Goal: Information Seeking & Learning: Learn about a topic

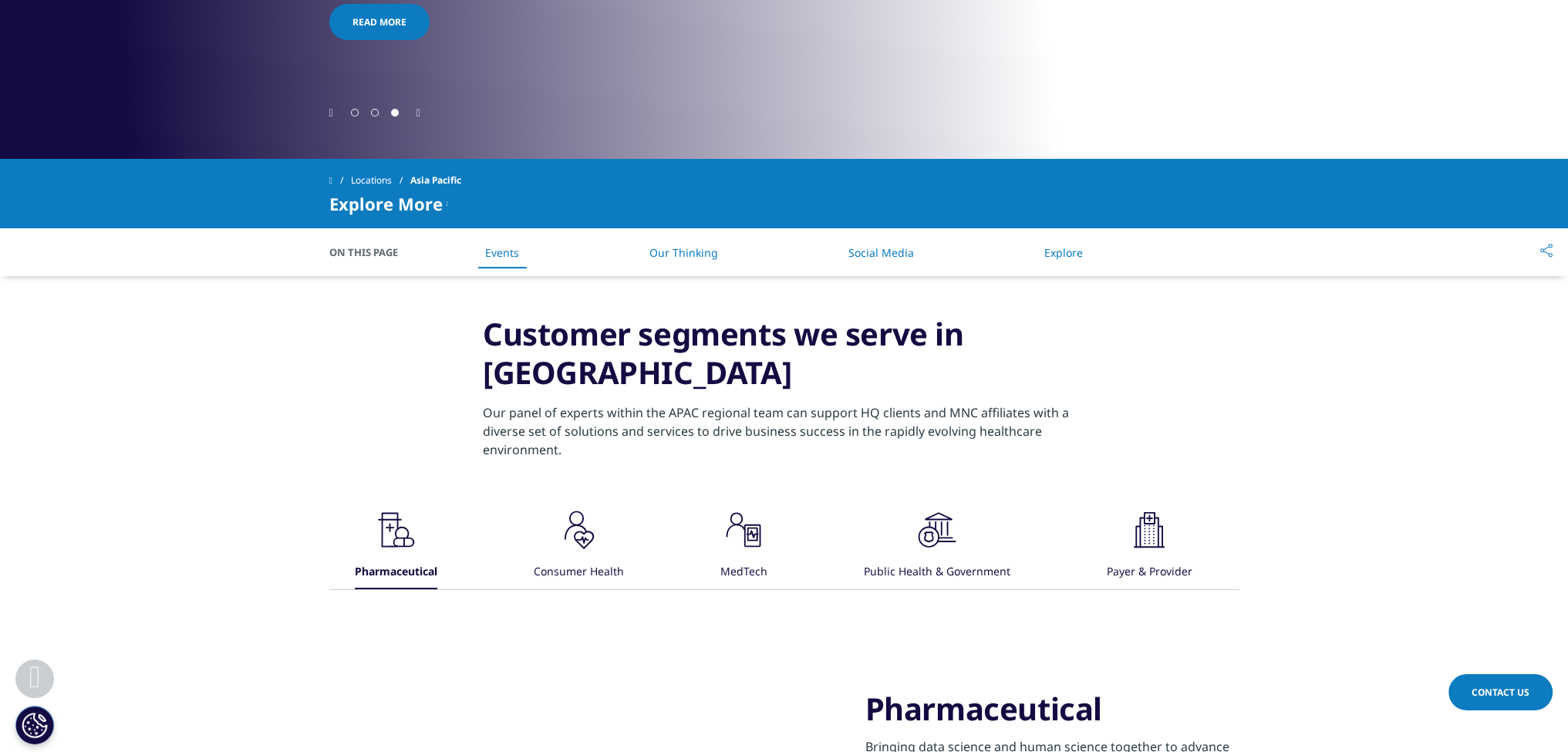
scroll to position [540, 0]
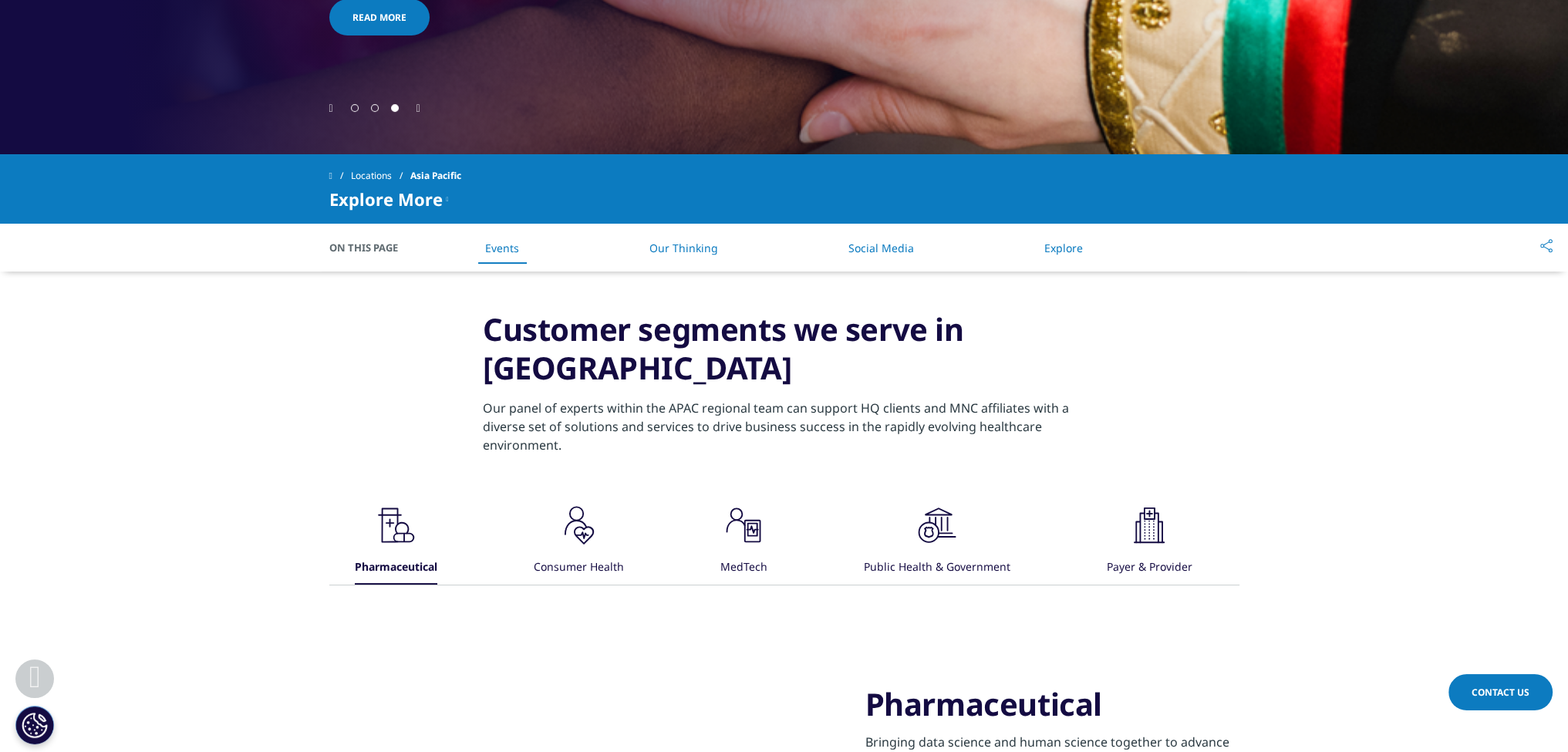
click at [386, 250] on span "On This Page" at bounding box center [371, 248] width 85 height 16
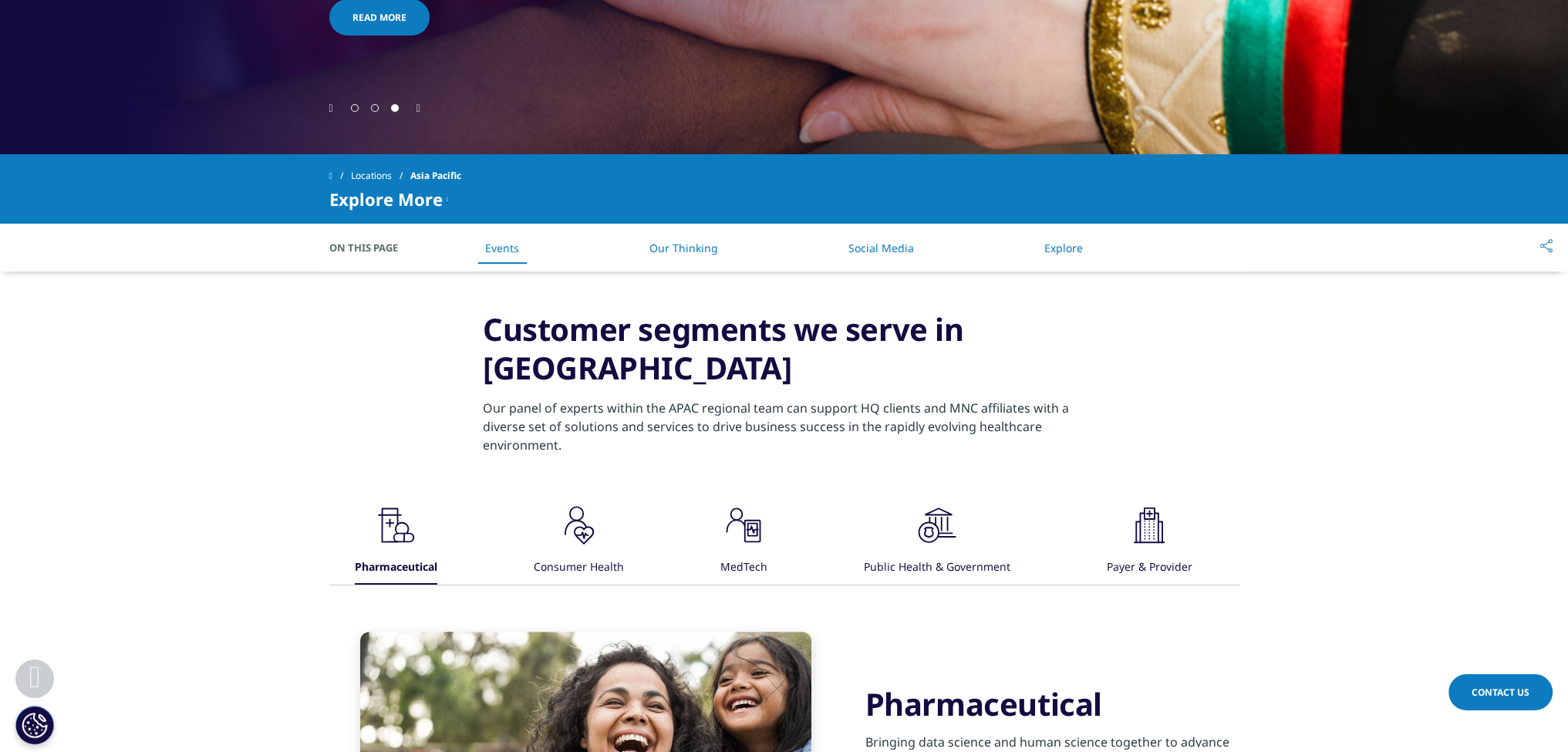
click at [670, 253] on link "Our Thinking" at bounding box center [683, 248] width 68 height 15
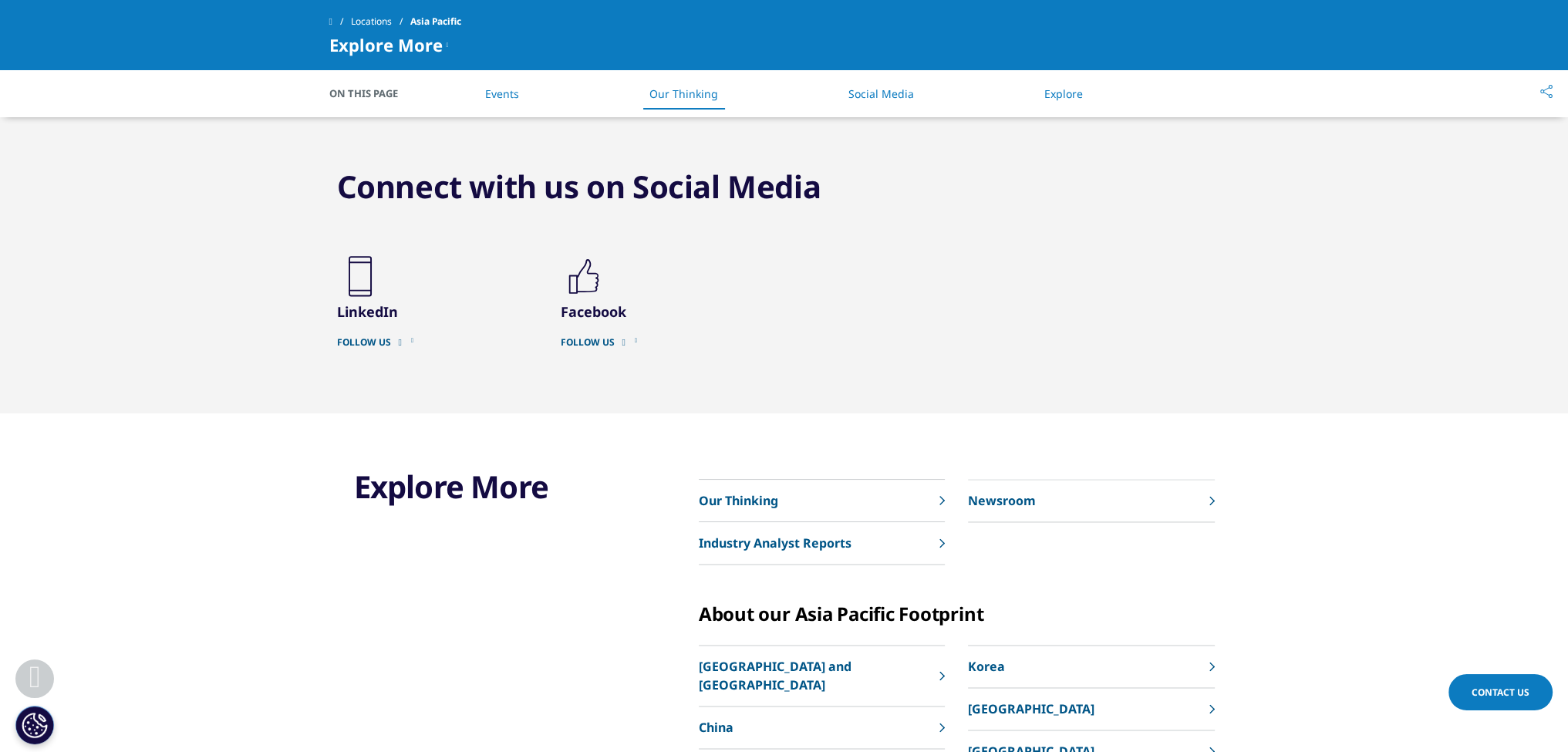
scroll to position [3376, 0]
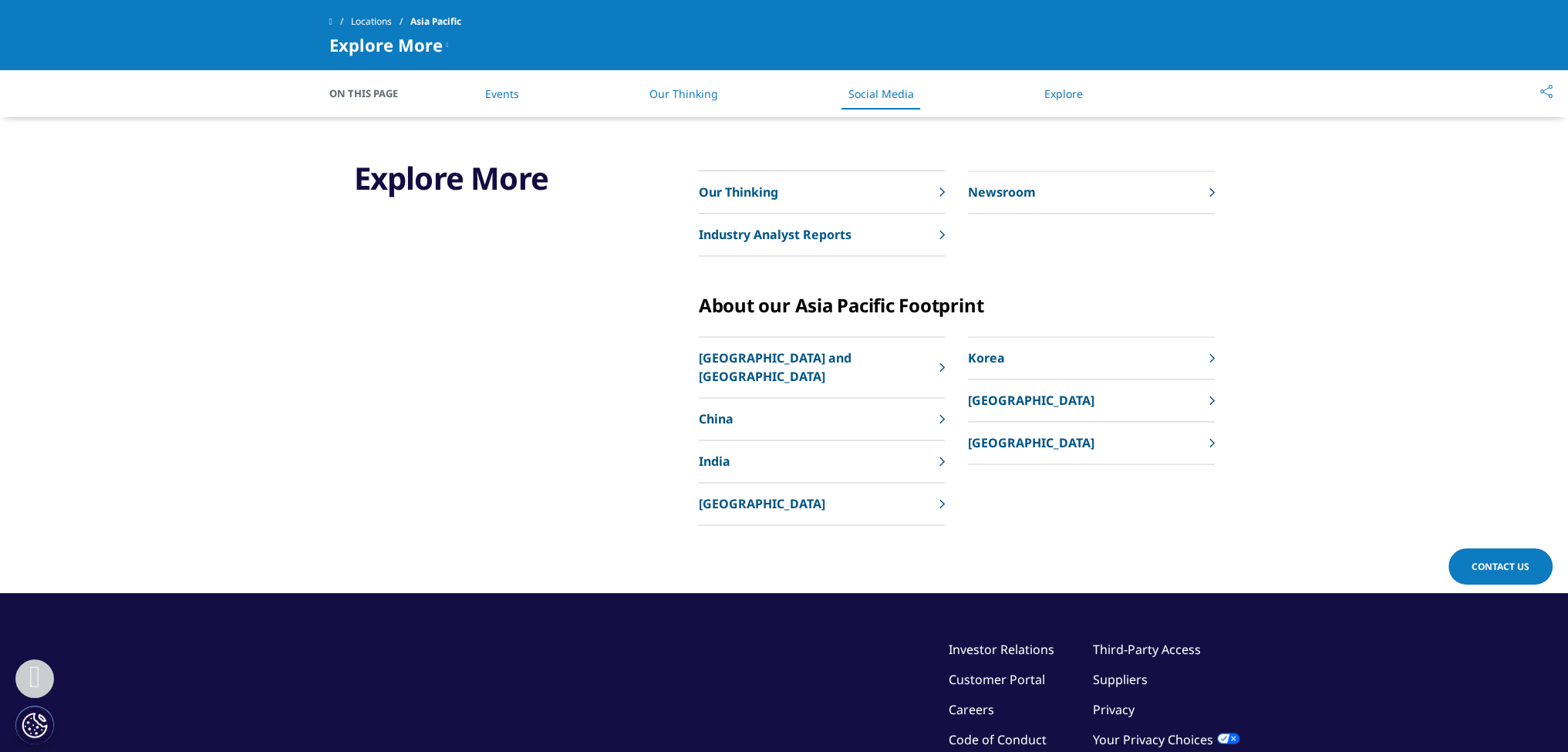
click at [1010, 369] on link "Korea" at bounding box center [1091, 357] width 246 height 42
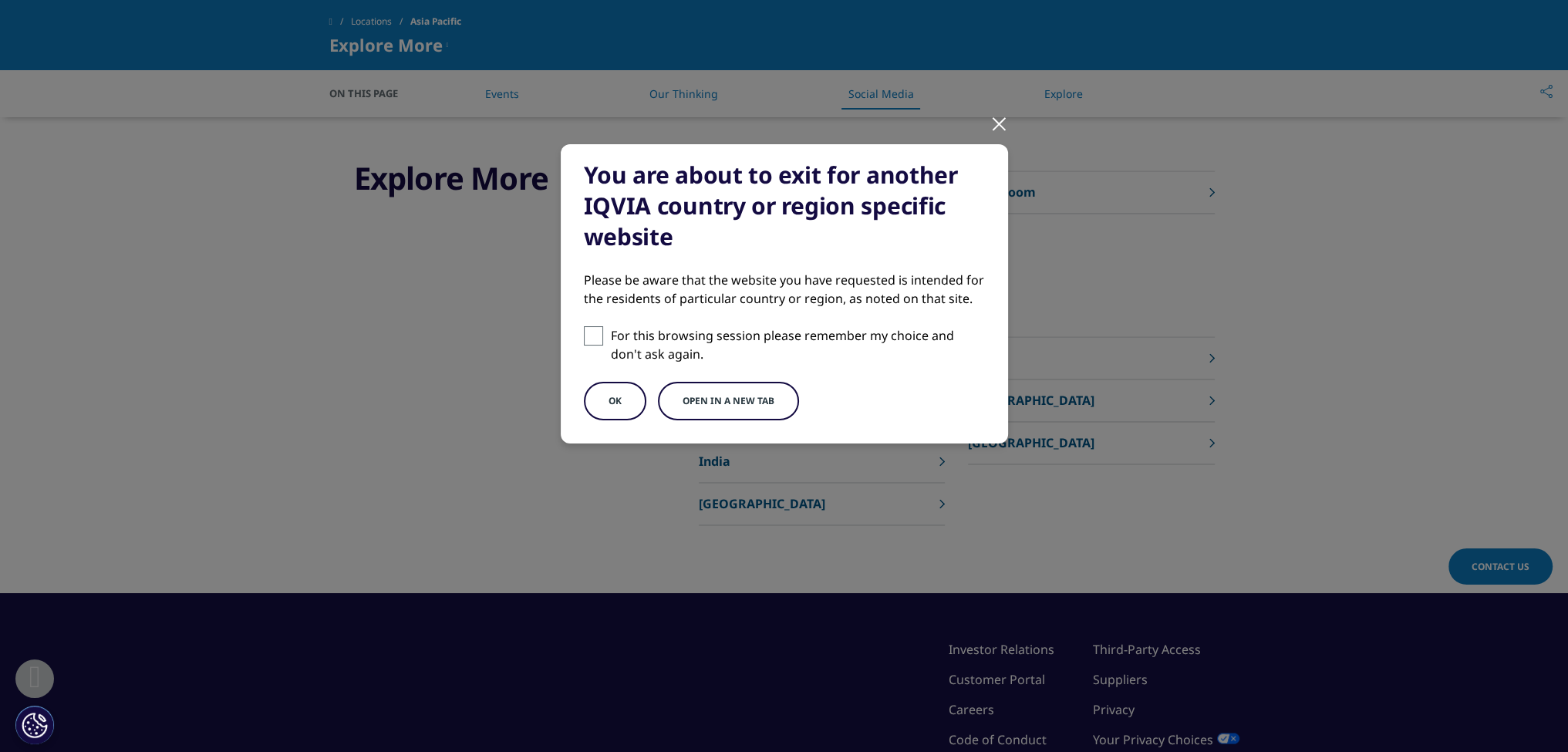
click at [701, 412] on button "Open in a new tab" at bounding box center [728, 401] width 141 height 39
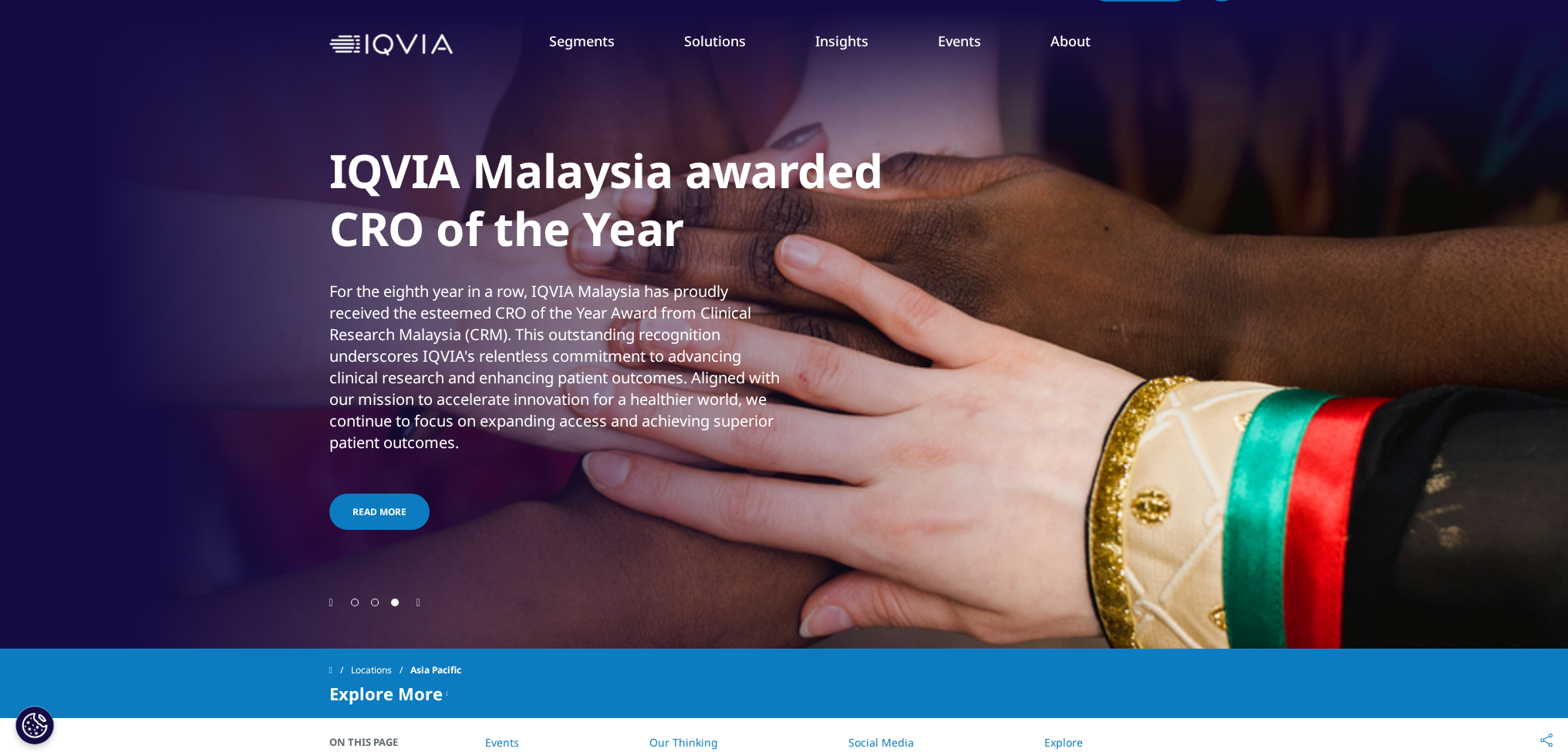
scroll to position [0, 0]
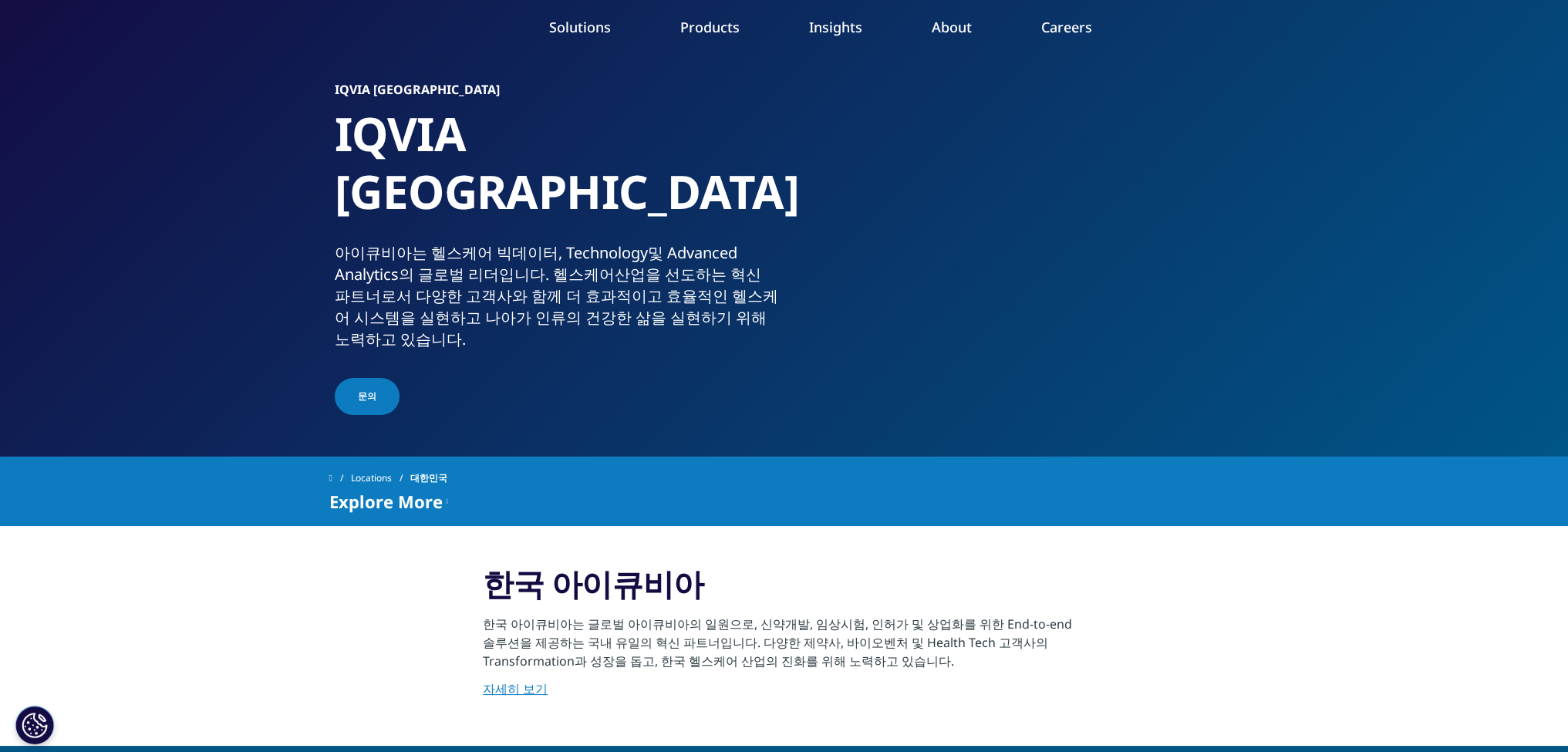
scroll to position [155, 0]
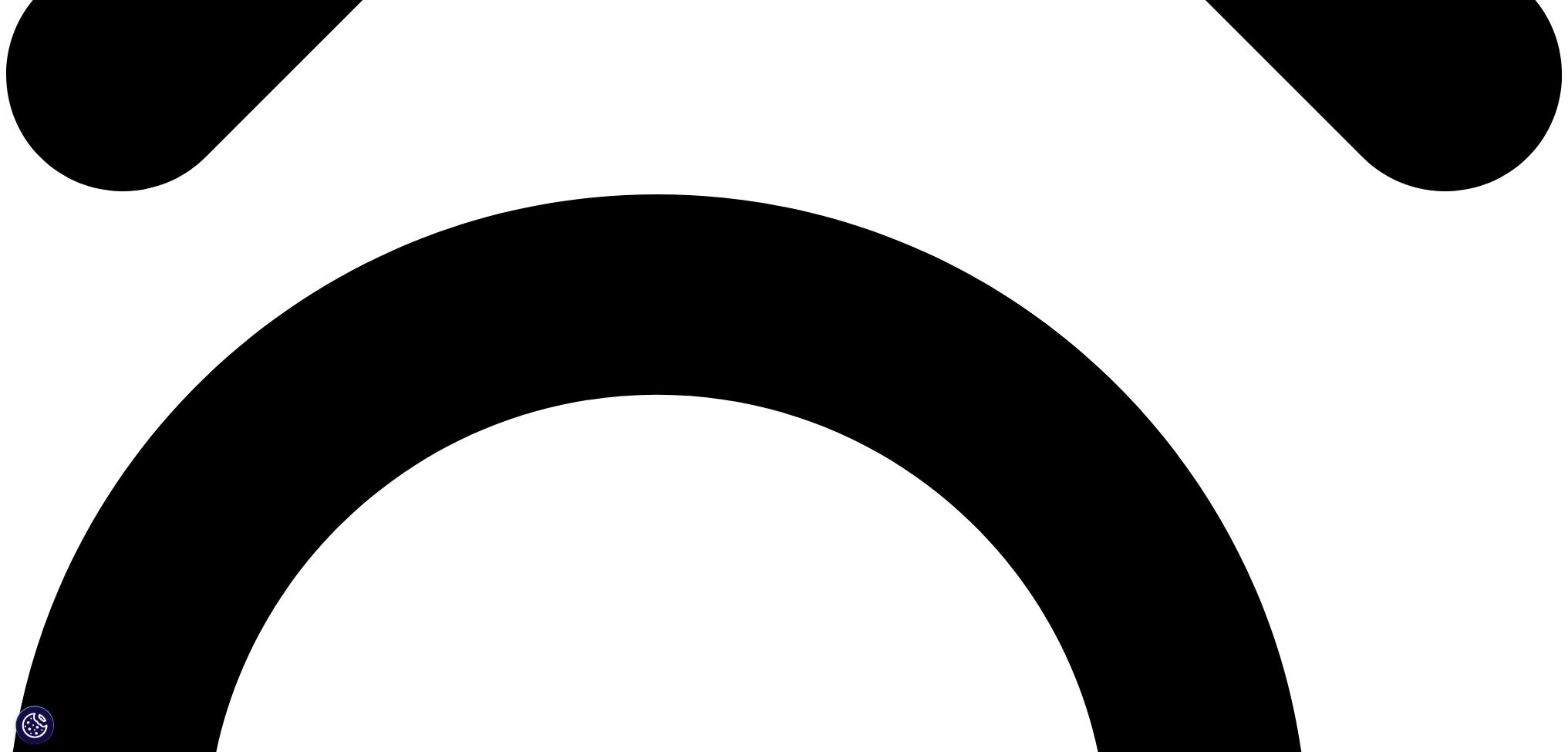
scroll to position [1387, 0]
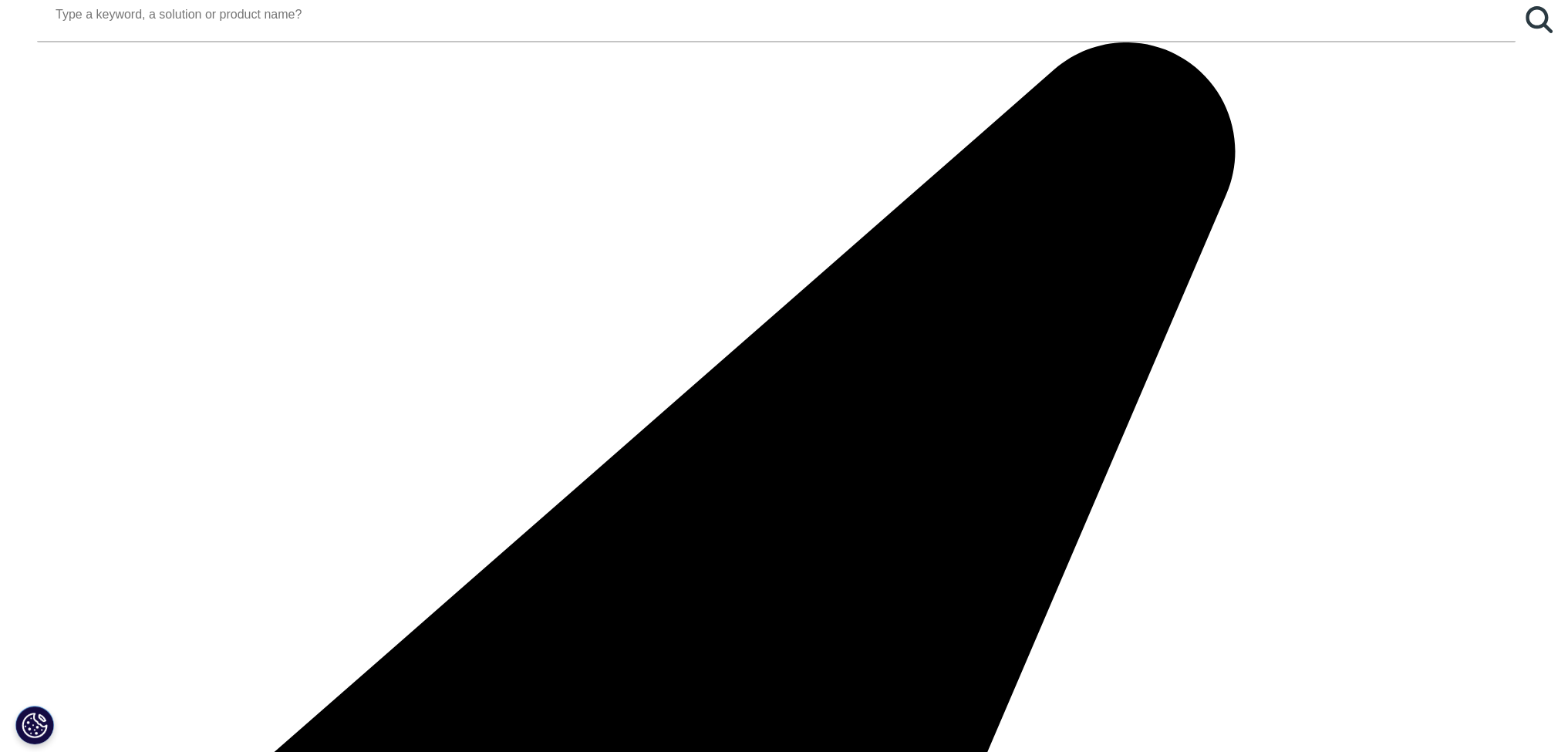
scroll to position [1875, 0]
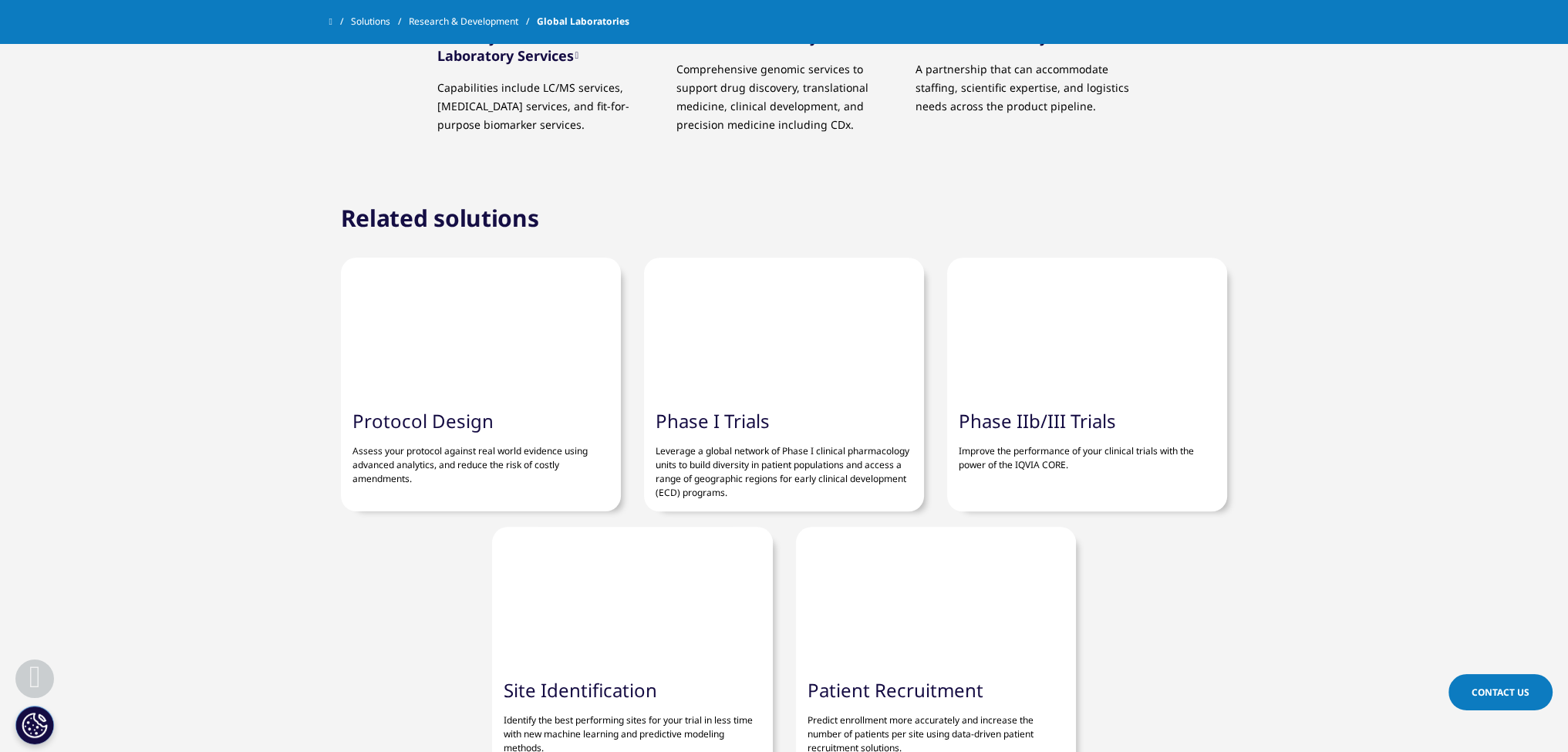
click at [1025, 432] on link "Phase IIb/III Trials" at bounding box center [1038, 420] width 157 height 25
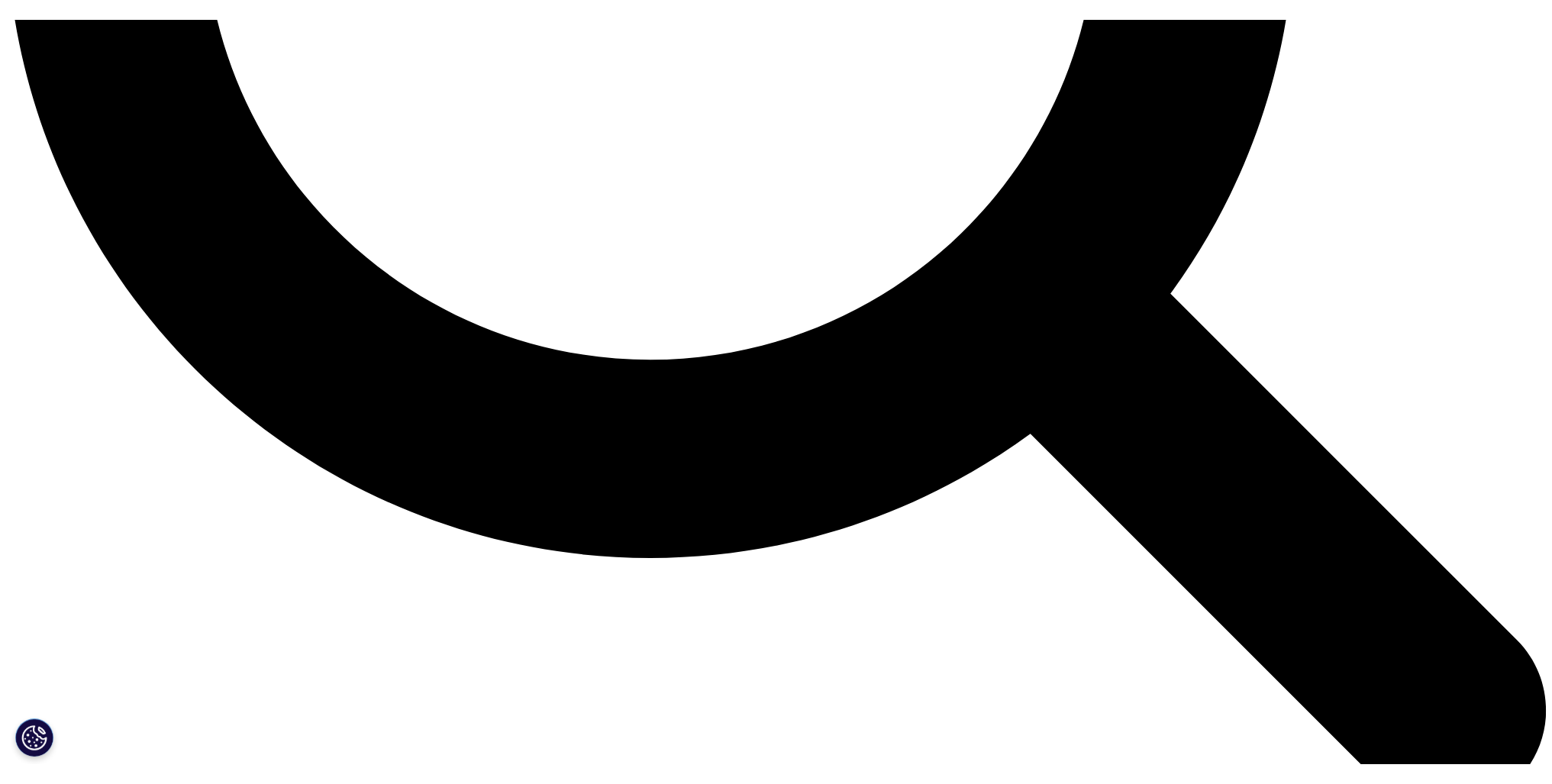
scroll to position [2276, 0]
